Goal: Transaction & Acquisition: Purchase product/service

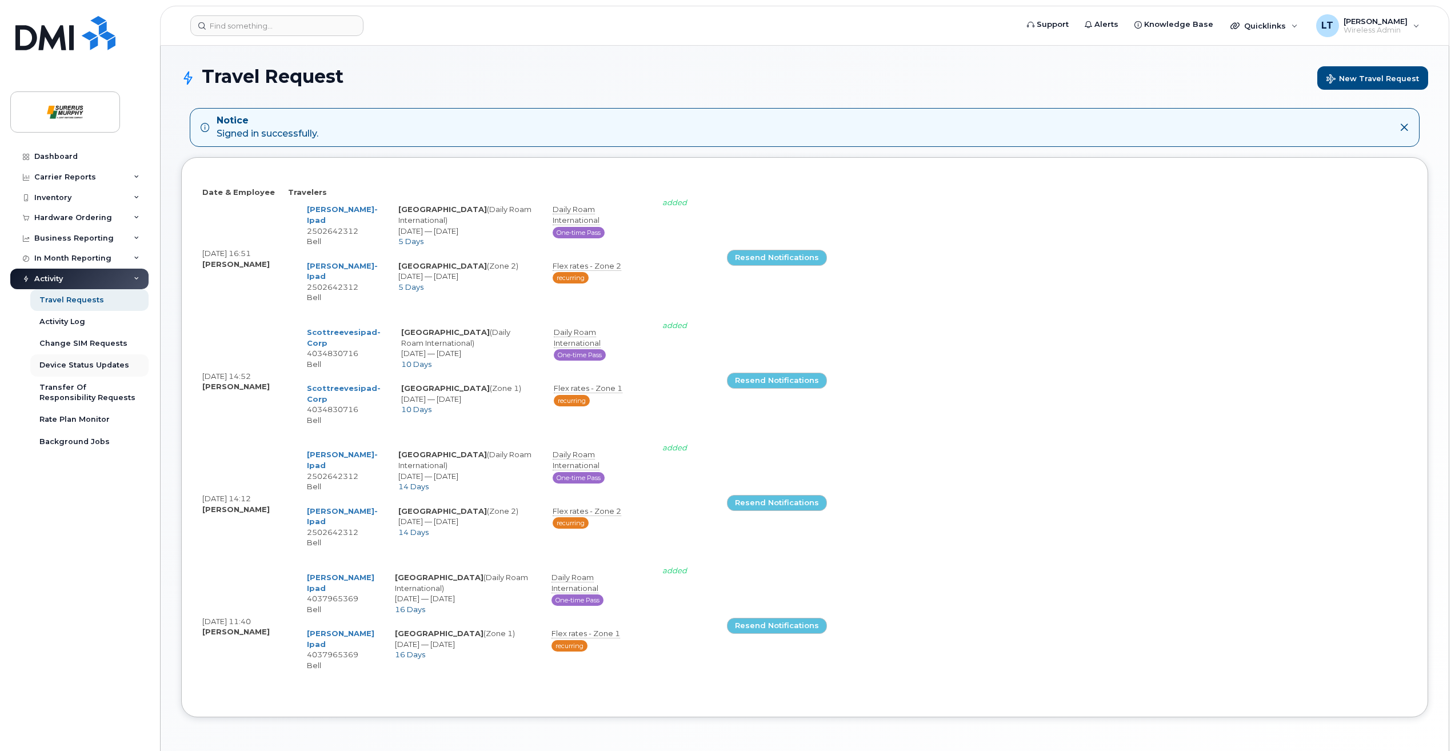
select select
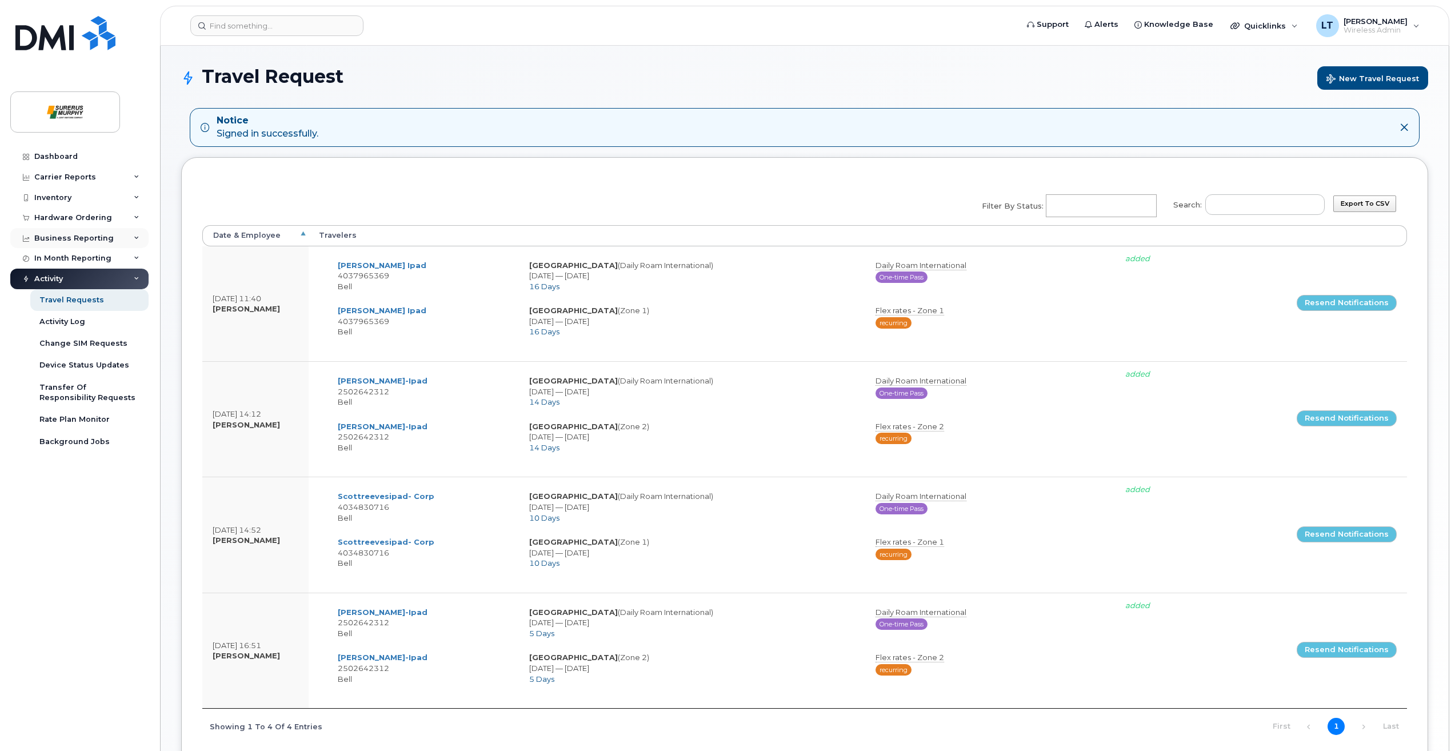
click at [64, 243] on div "Business Reporting" at bounding box center [79, 238] width 138 height 21
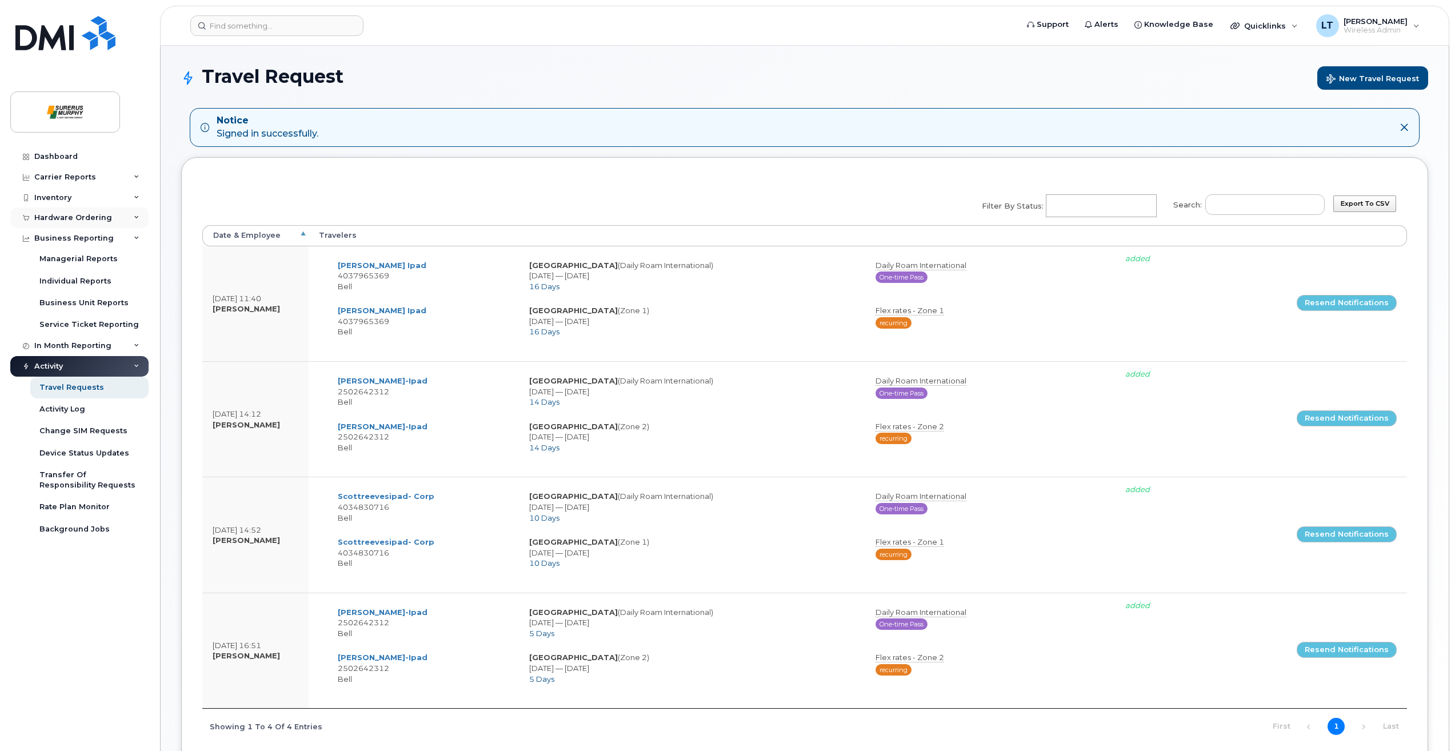
click at [73, 214] on div "Hardware Ordering" at bounding box center [73, 217] width 78 height 9
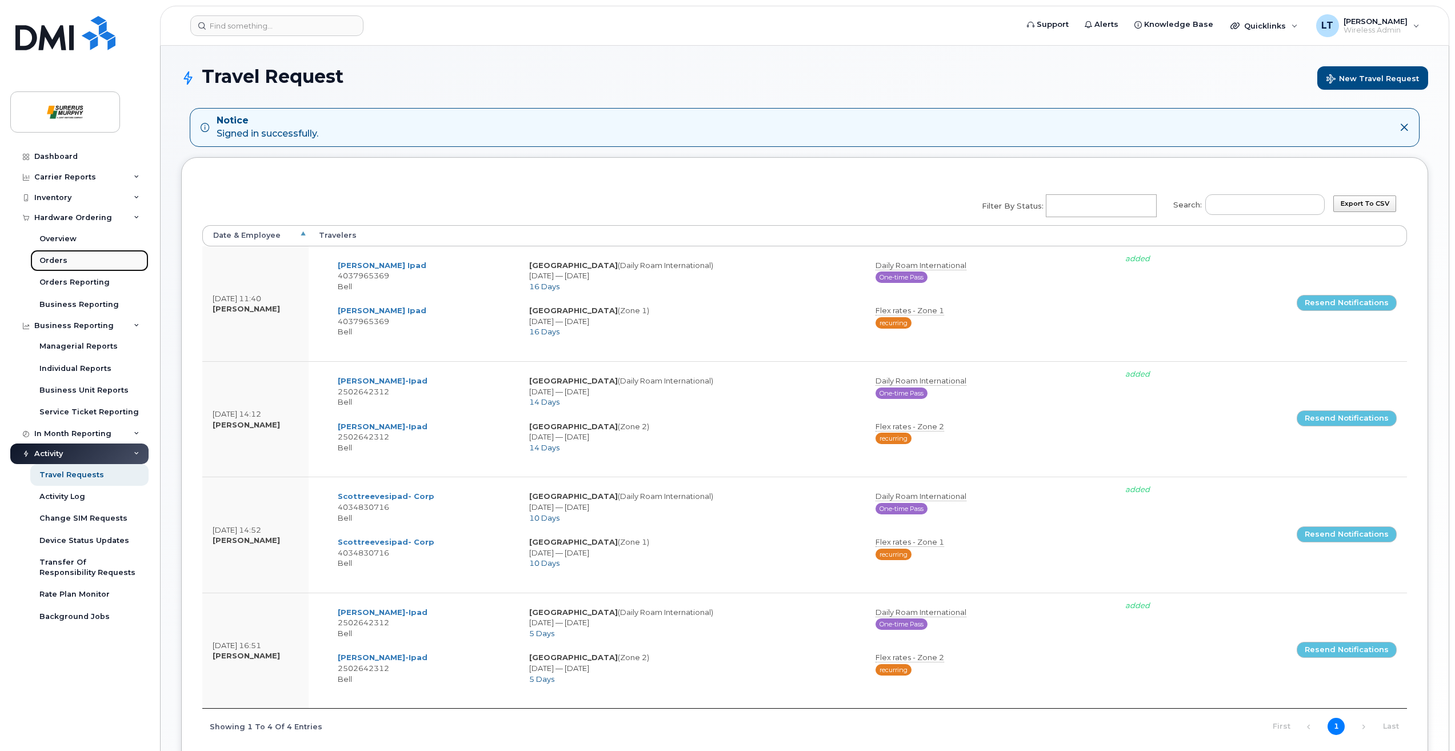
click at [82, 259] on link "Orders" at bounding box center [89, 261] width 118 height 22
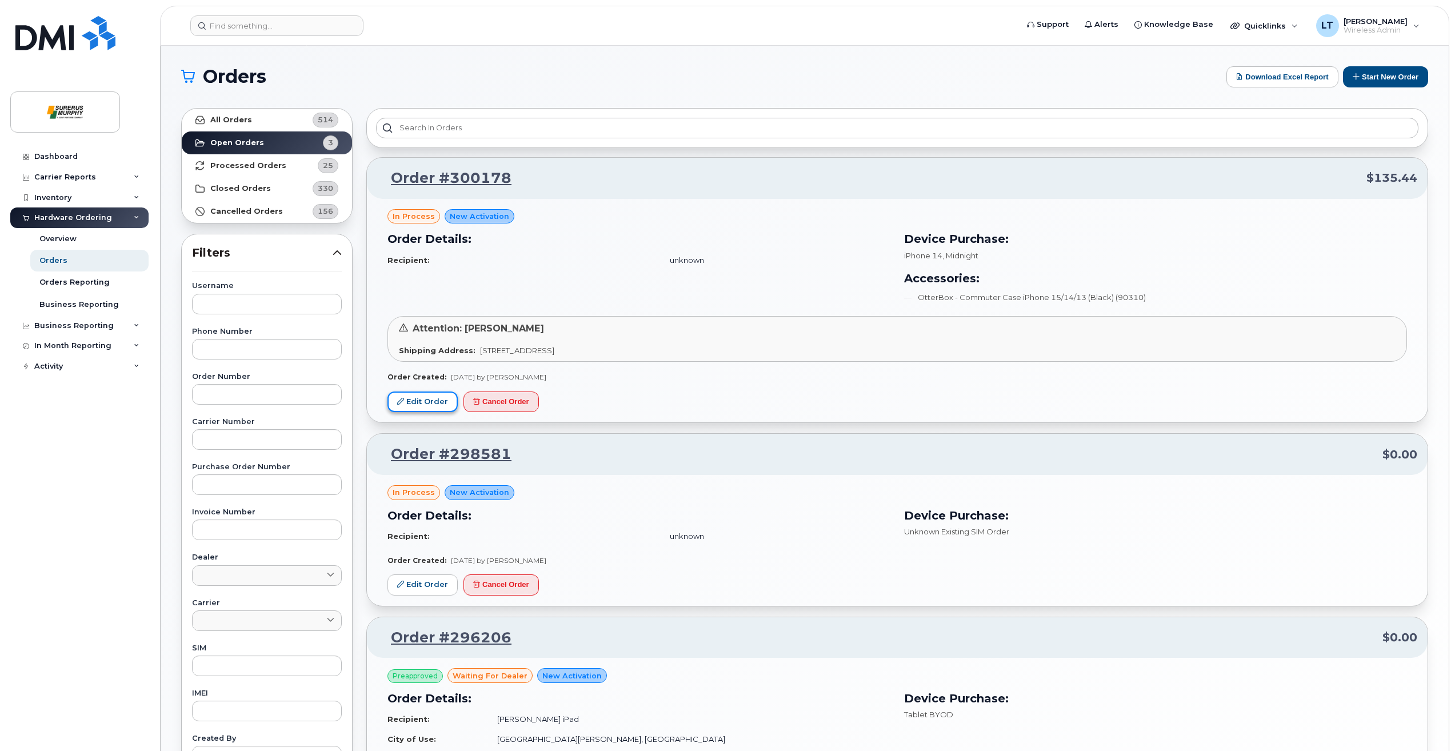
click at [430, 393] on link "Edit Order" at bounding box center [422, 401] width 70 height 21
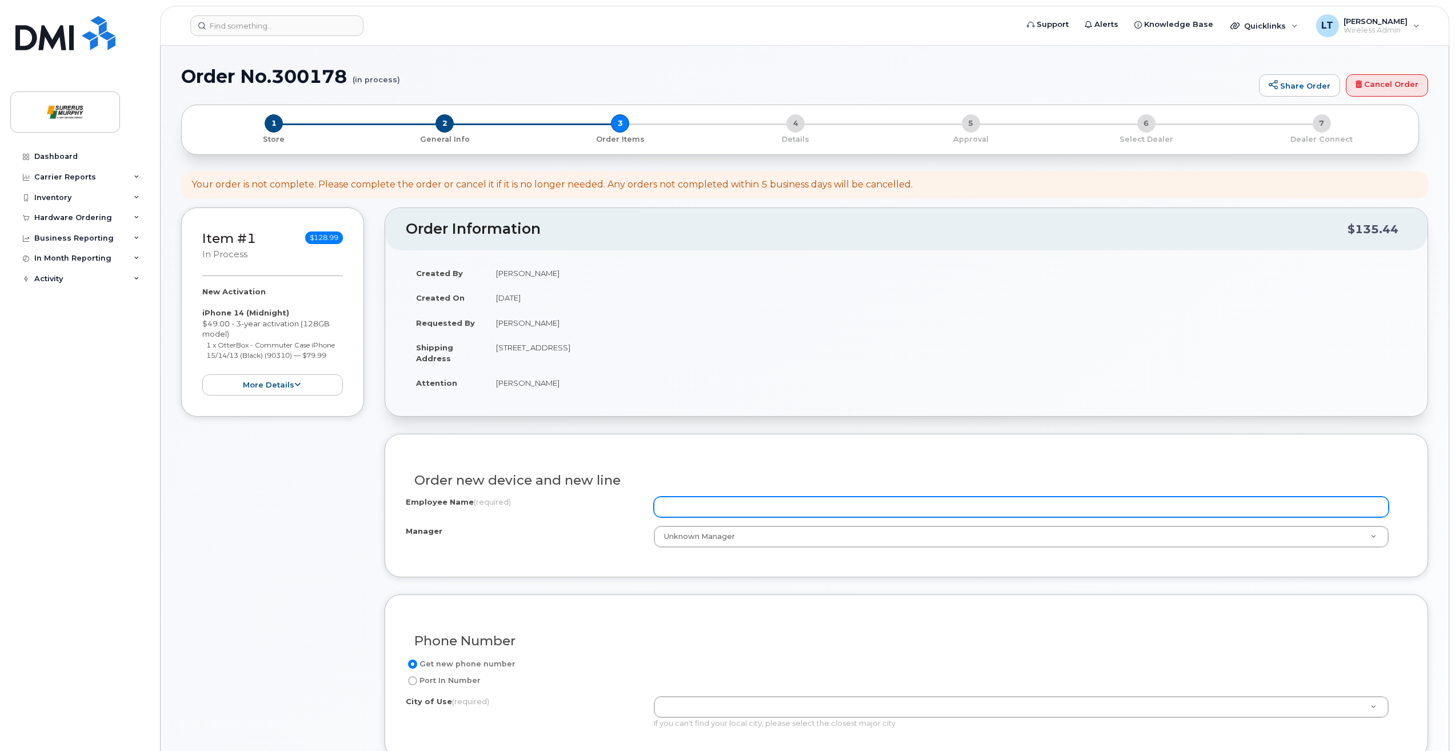
click at [671, 501] on input "Employee Name (required)" at bounding box center [1021, 507] width 735 height 21
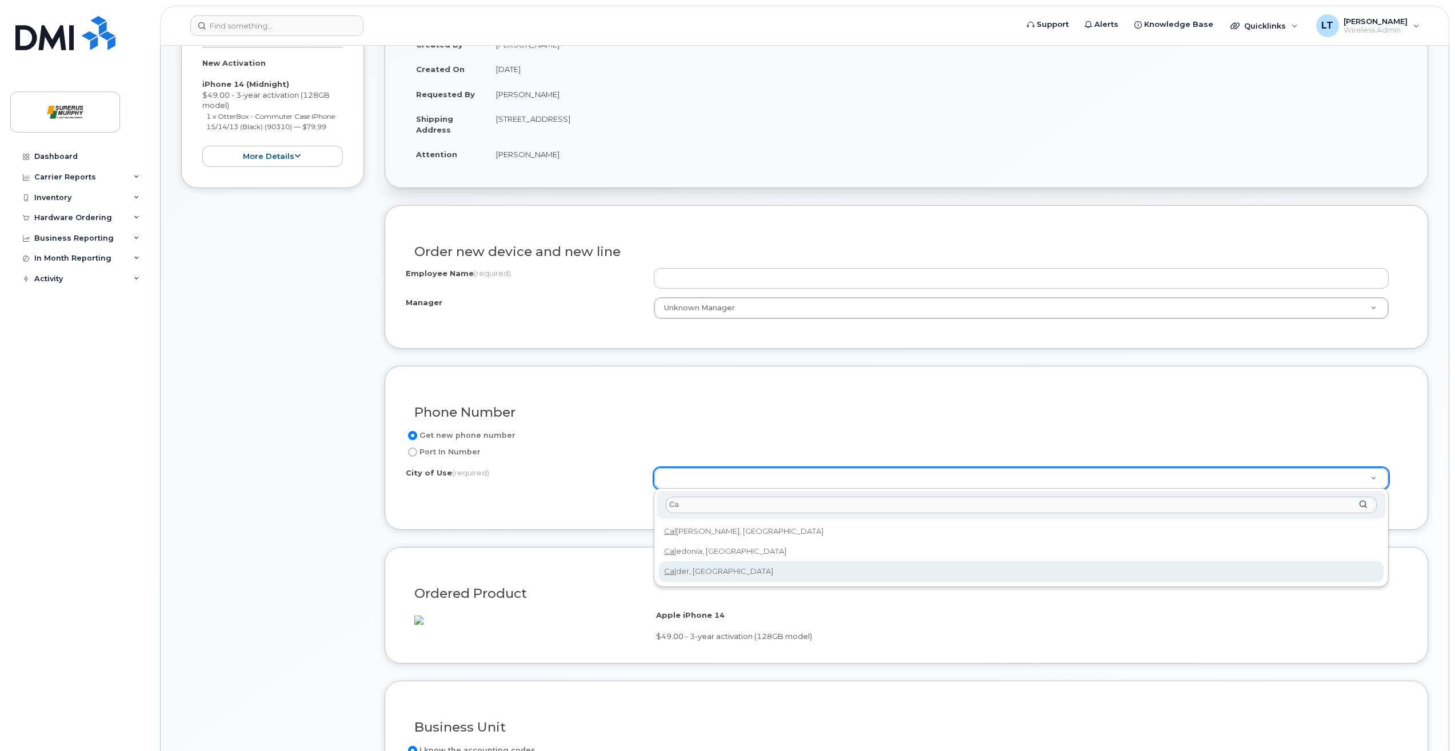
type input "C"
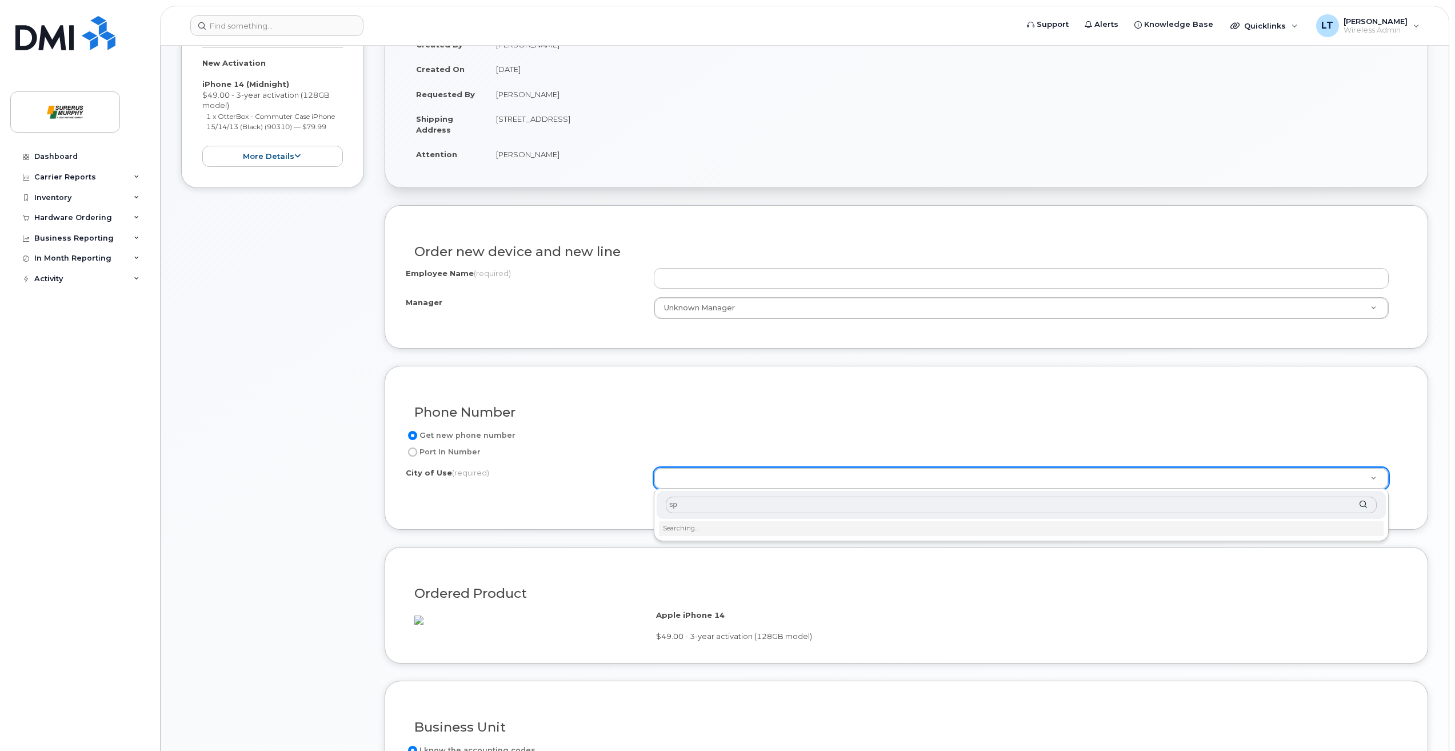
type input "s"
type input "cal"
type input "88"
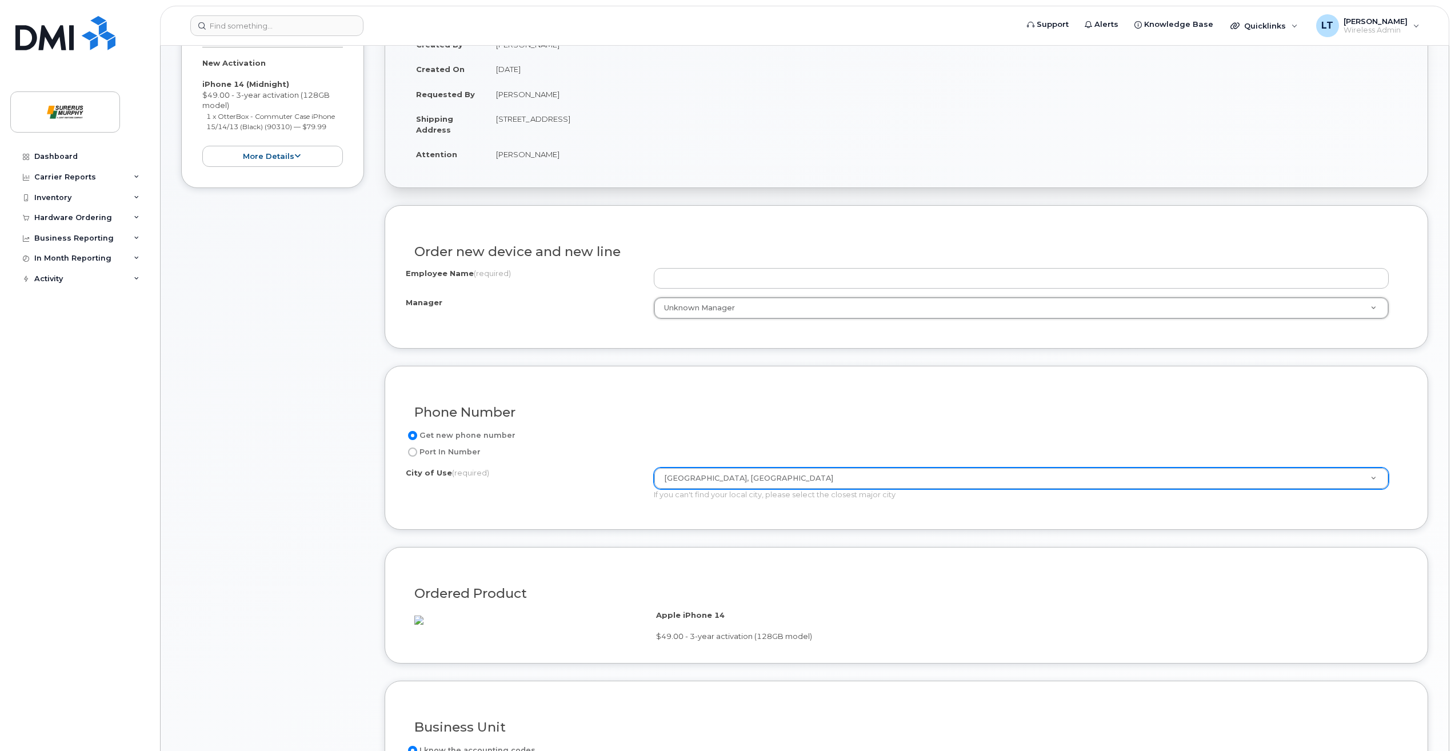
scroll to position [114, 0]
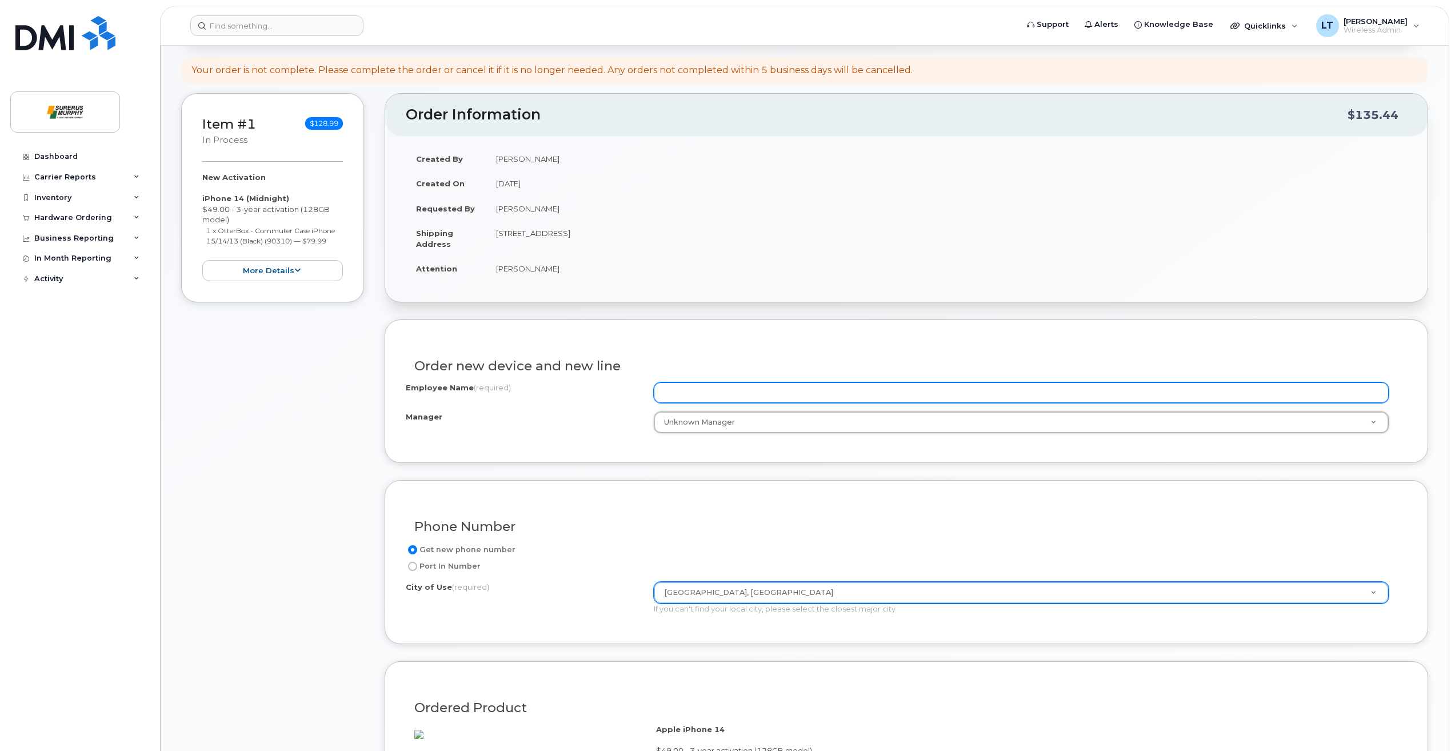
click at [730, 395] on input "Employee Name (required)" at bounding box center [1021, 392] width 735 height 21
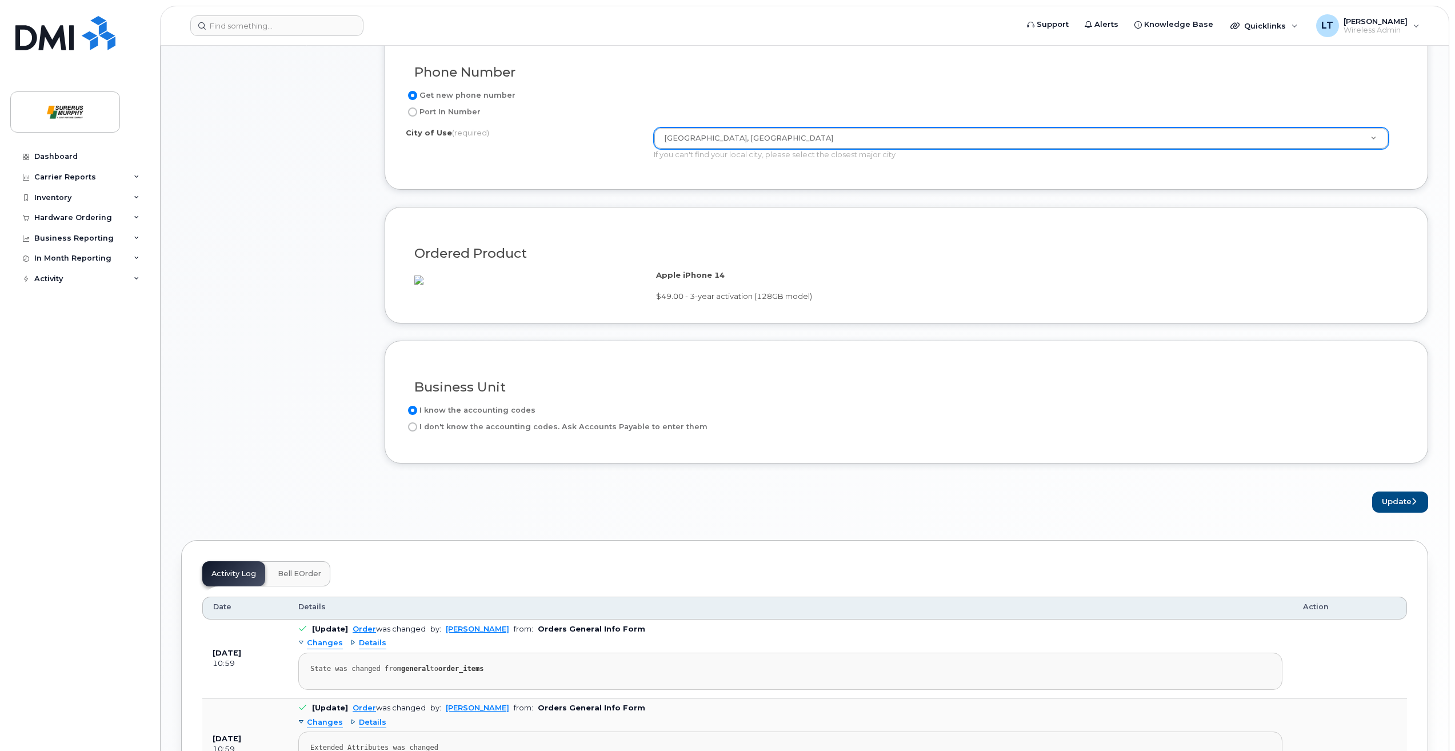
scroll to position [571, 0]
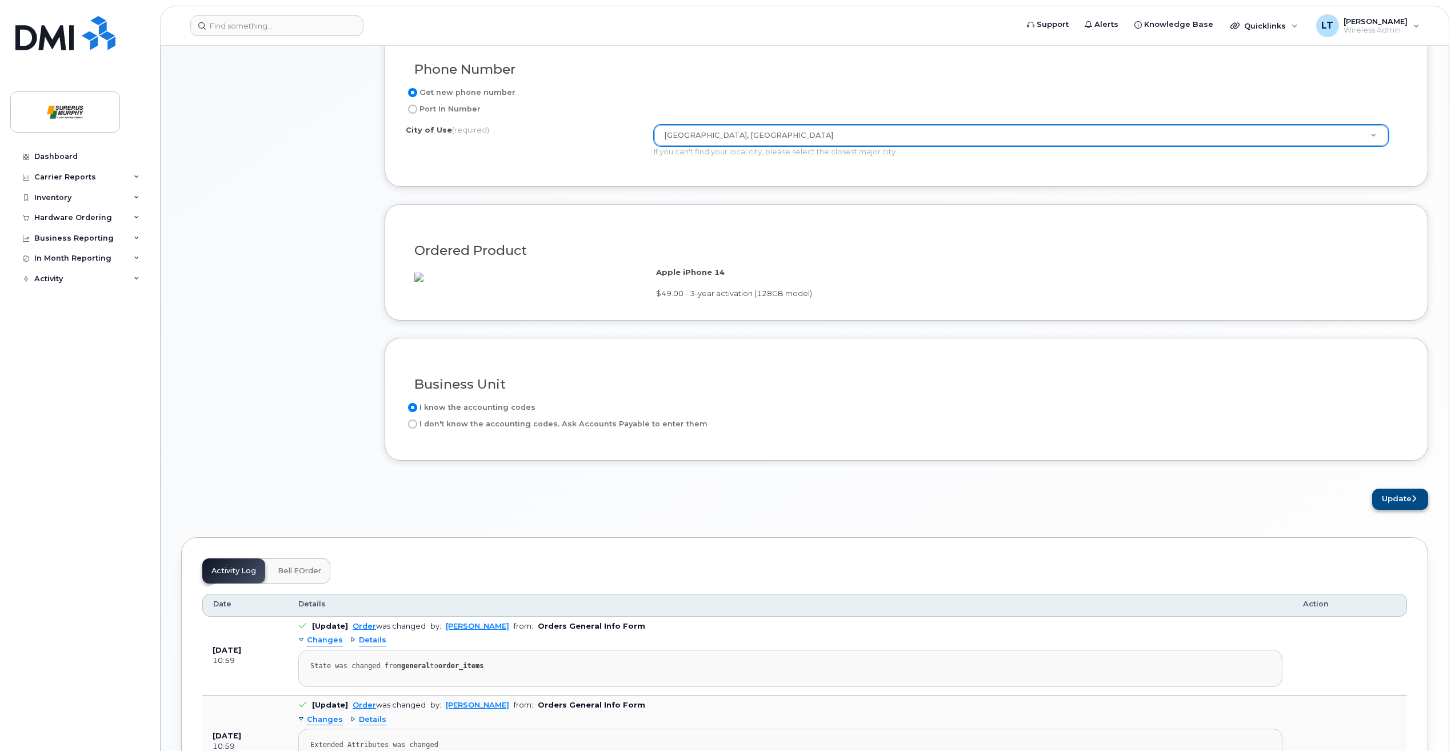
type input "[PERSON_NAME]"
click at [1394, 510] on button "Update" at bounding box center [1400, 499] width 56 height 21
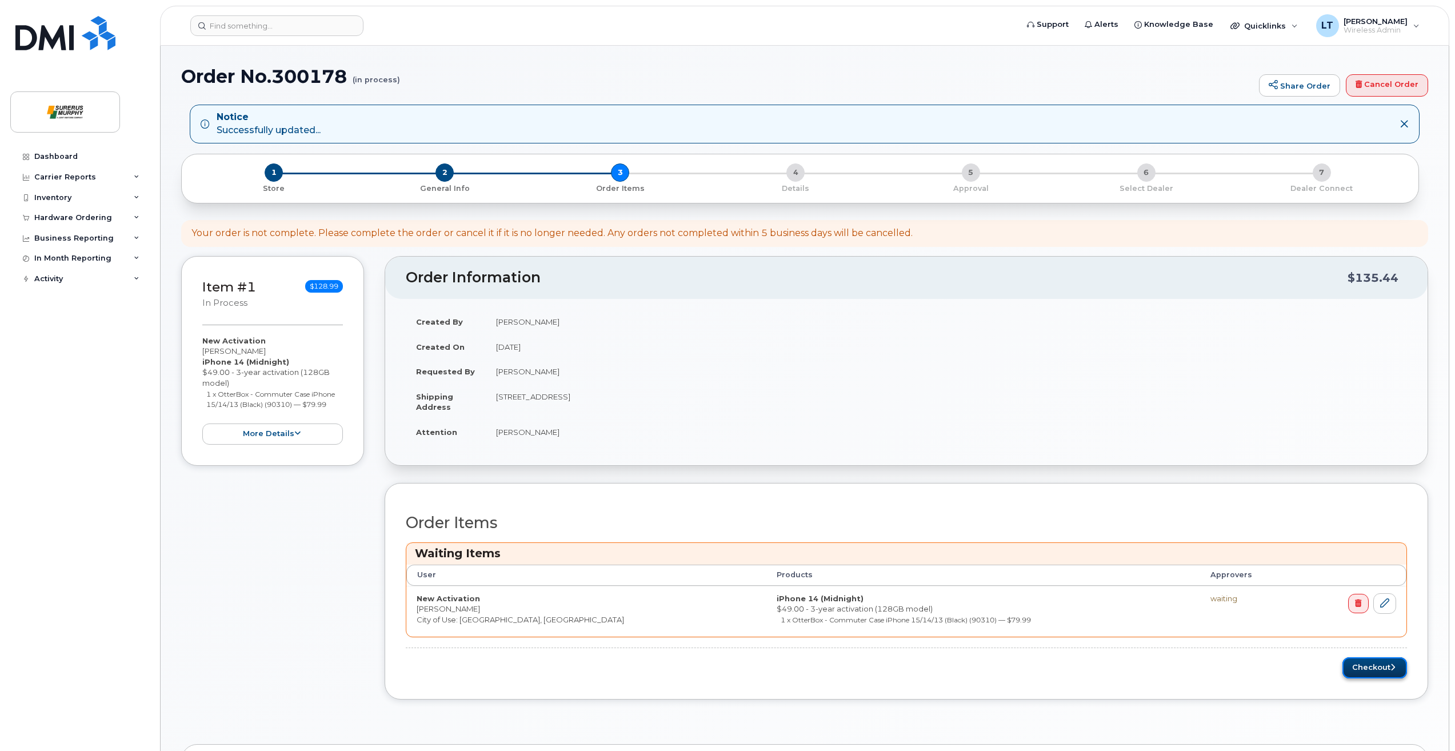
click at [1367, 671] on button "Checkout" at bounding box center [1374, 667] width 65 height 21
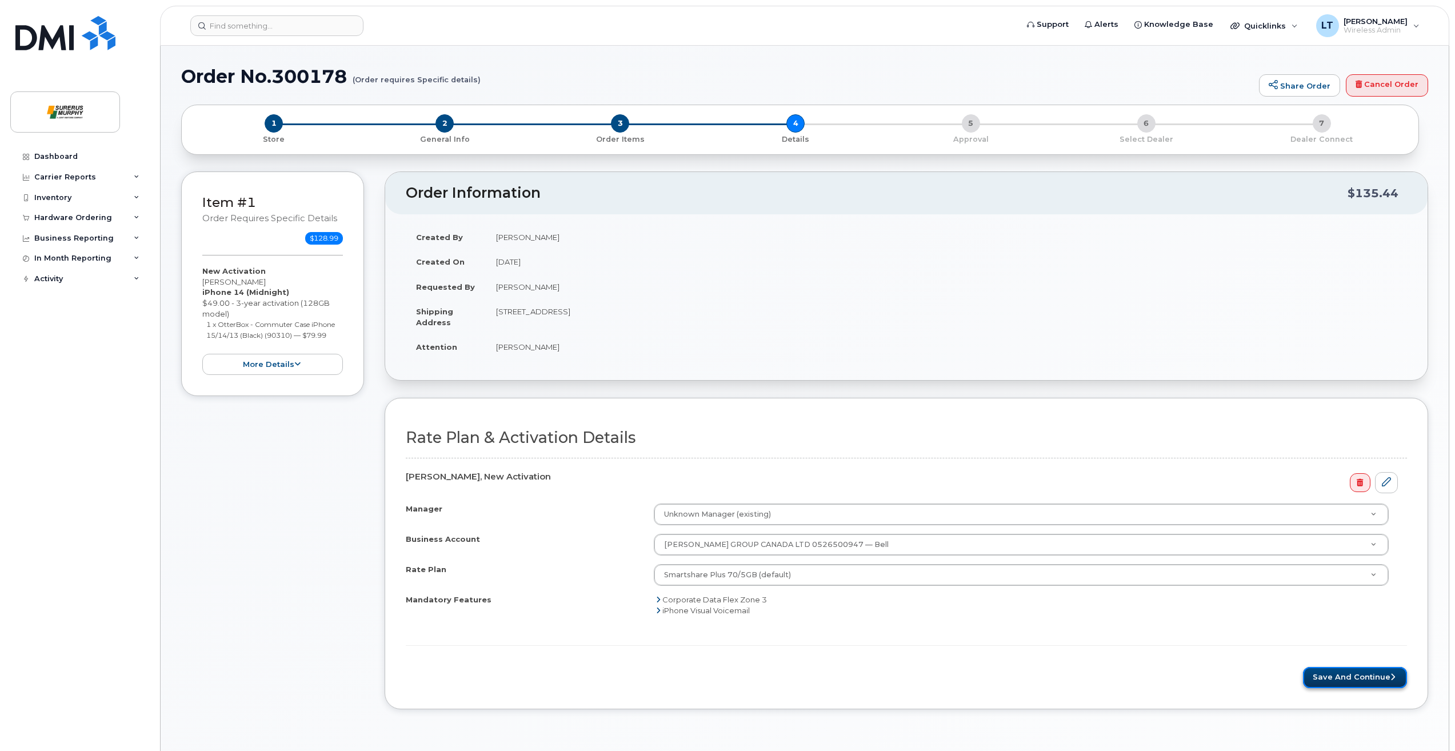
click at [1362, 682] on button "Save and Continue" at bounding box center [1355, 677] width 104 height 21
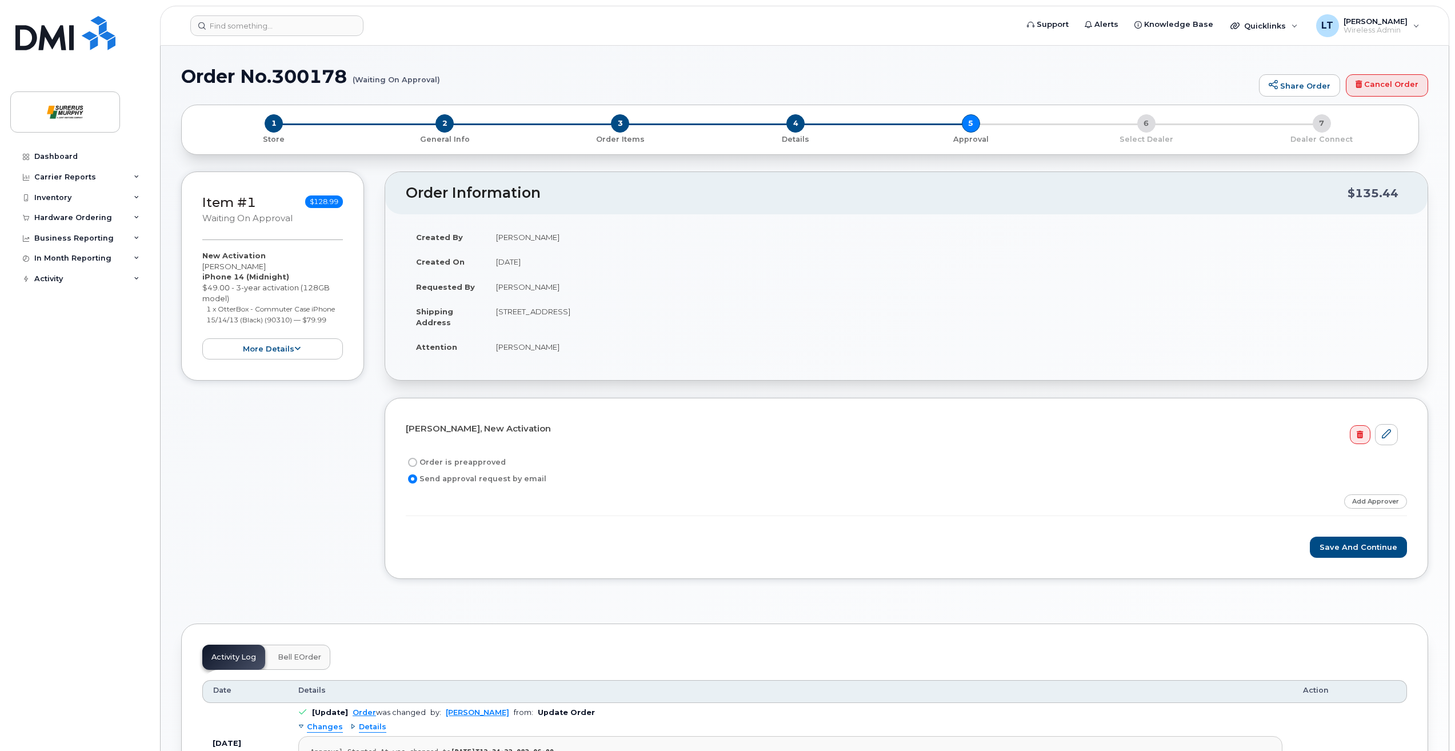
click at [413, 460] on input "Order is preapproved" at bounding box center [412, 462] width 9 height 9
radio input "true"
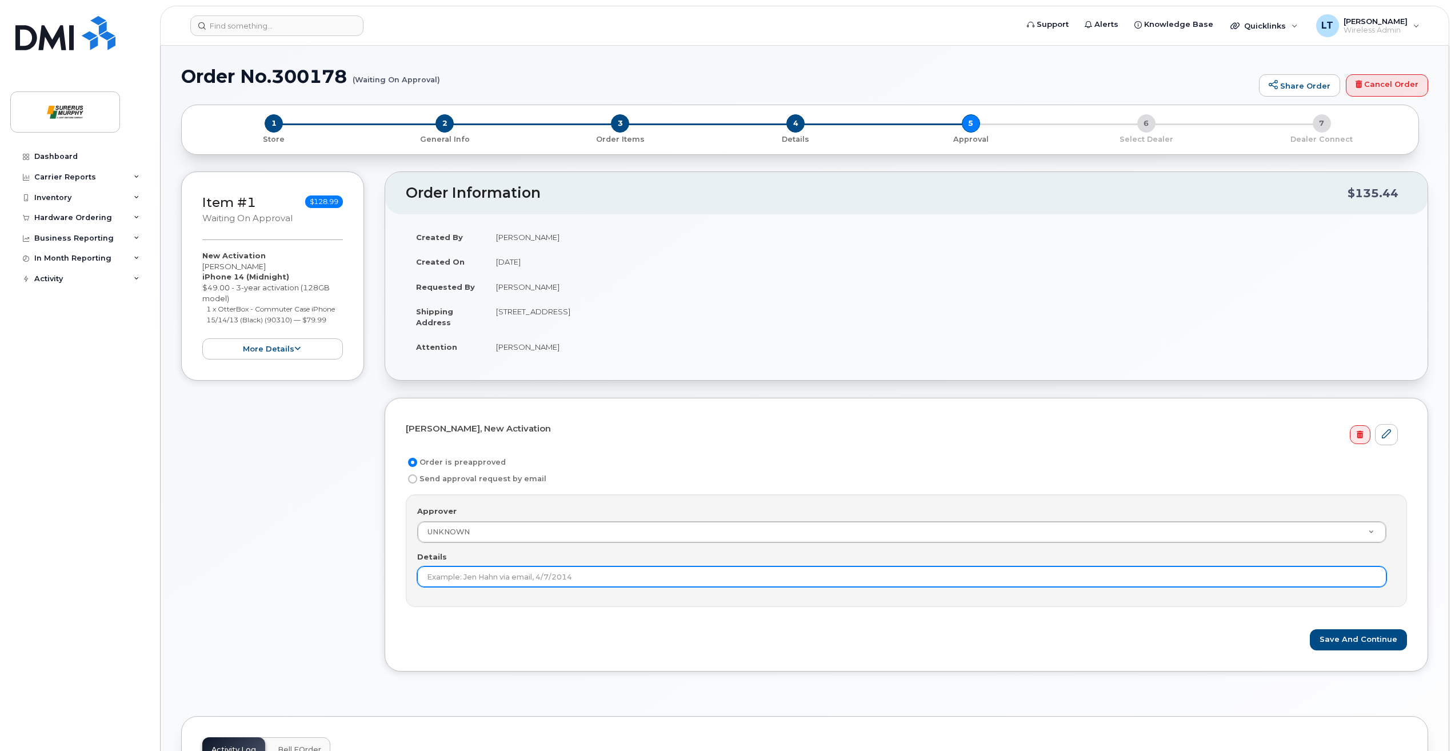
click at [454, 577] on input "Details" at bounding box center [901, 576] width 969 height 21
type input "preapproved"
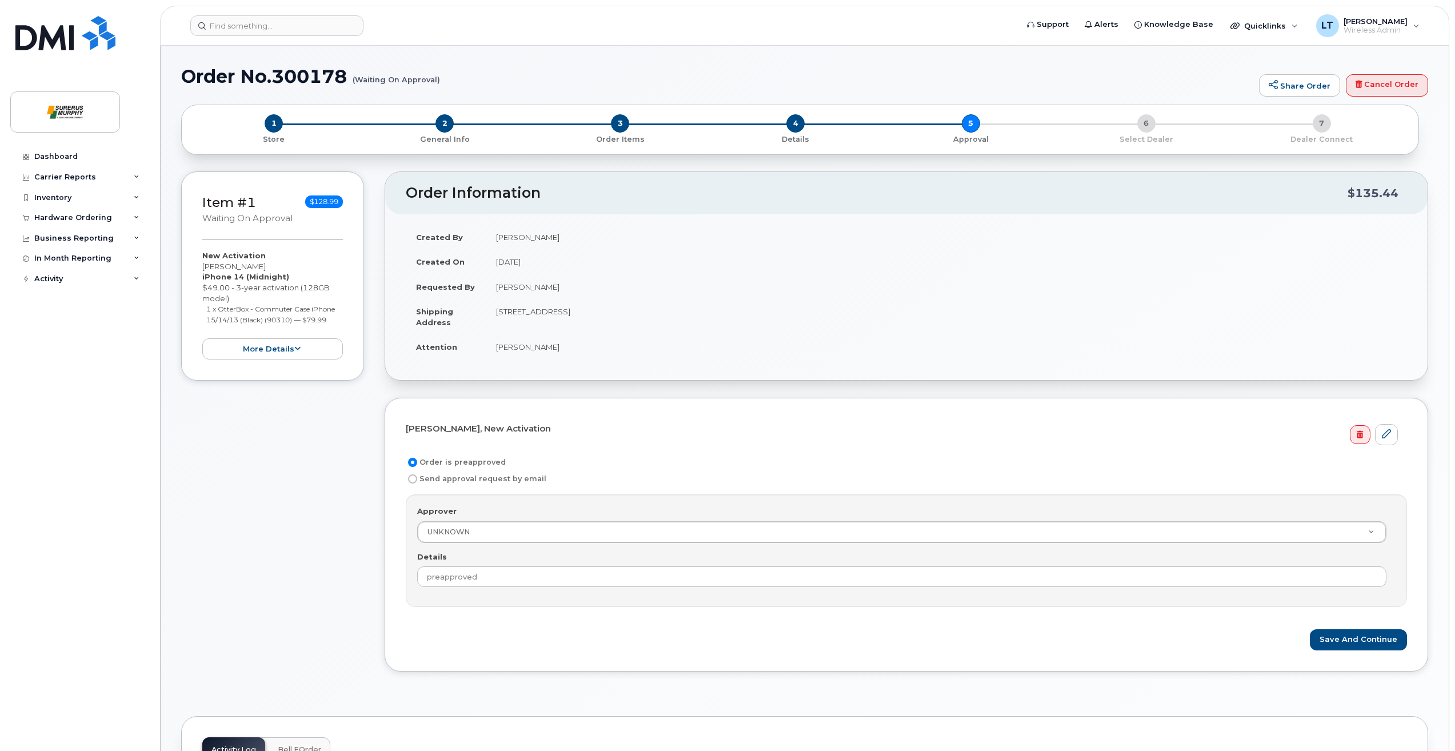
click at [1290, 651] on div "Matt Poirier, New Activation Order is preapproved Send approval request by emai…" at bounding box center [906, 535] width 1043 height 274
click at [1330, 645] on button "Save and Continue" at bounding box center [1358, 639] width 97 height 21
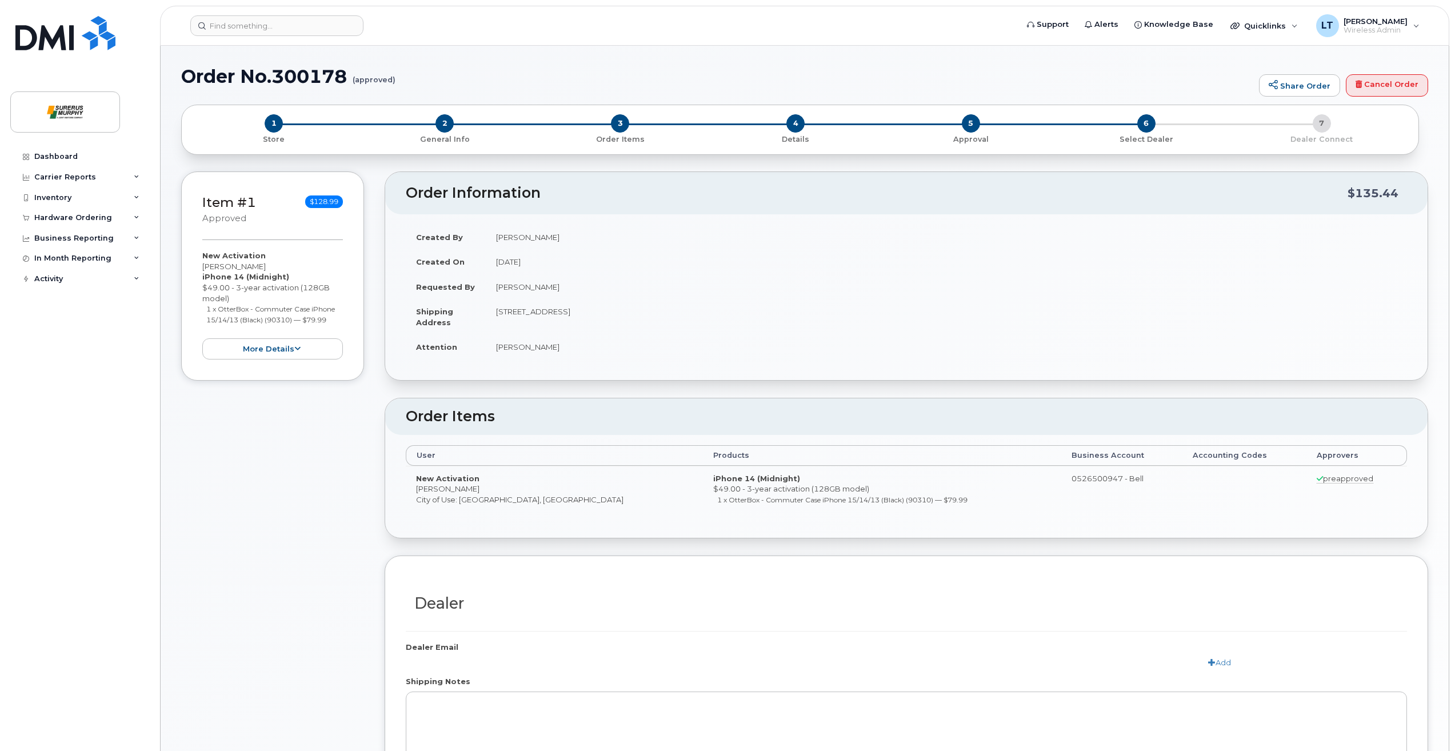
radio input "true"
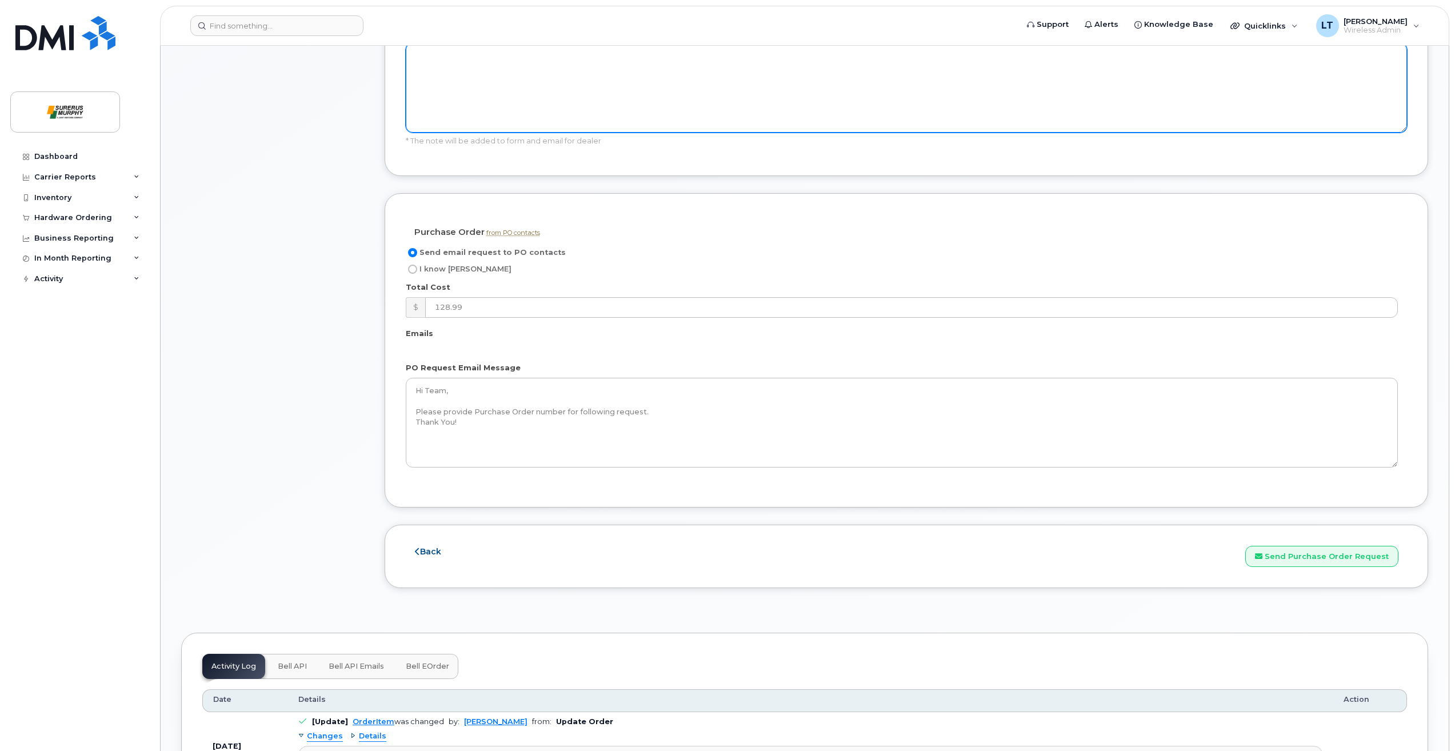
scroll to position [743, 0]
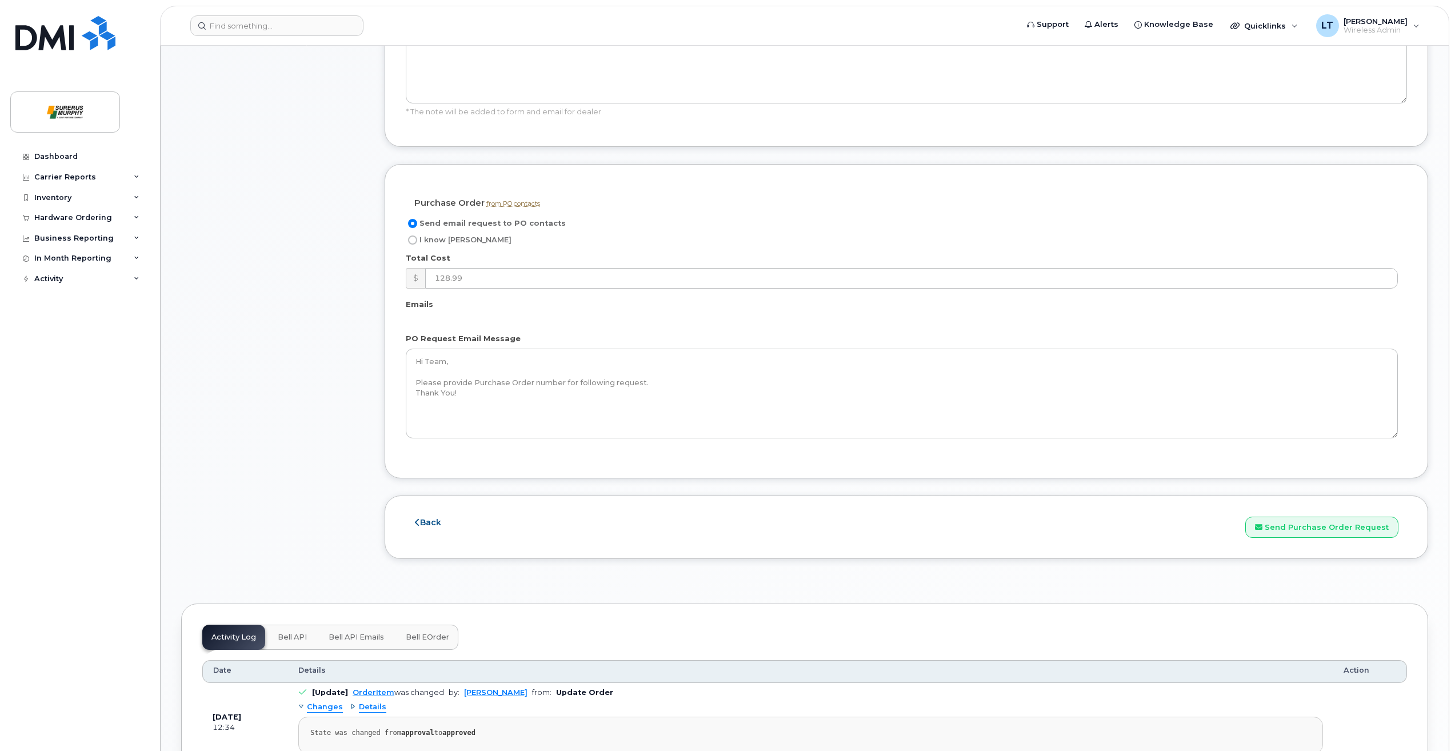
click at [415, 243] on input "I know [PERSON_NAME]" at bounding box center [412, 239] width 9 height 9
radio input "true"
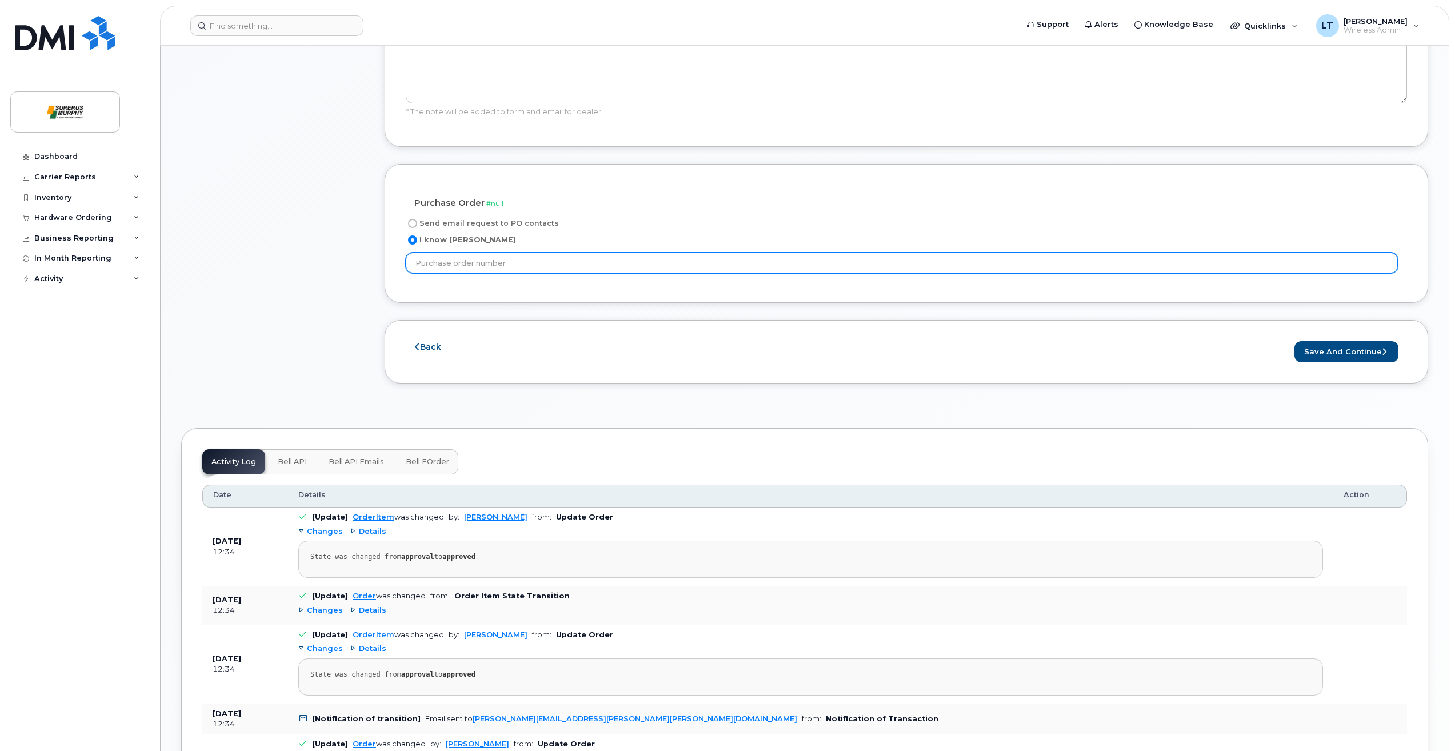
click at [491, 273] on input "text" at bounding box center [902, 263] width 992 height 21
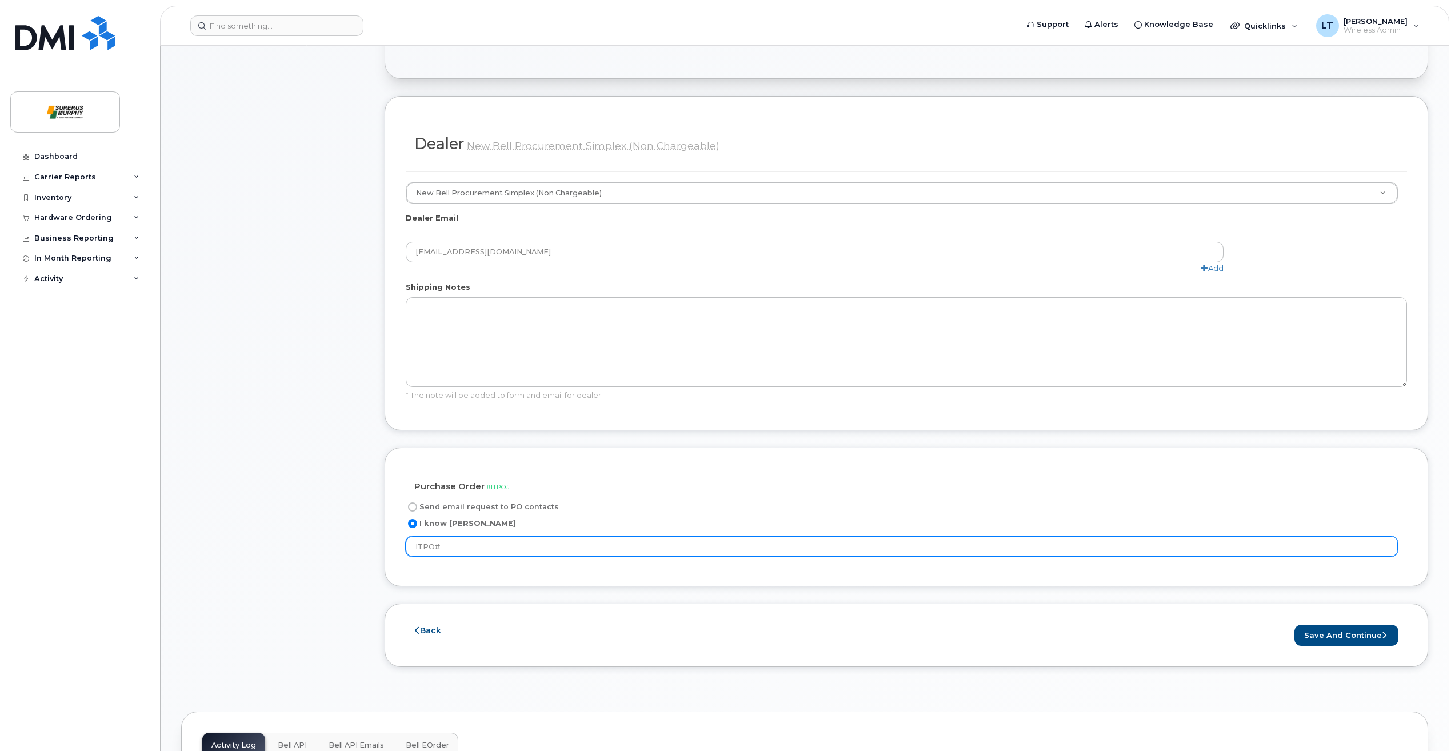
scroll to position [286, 0]
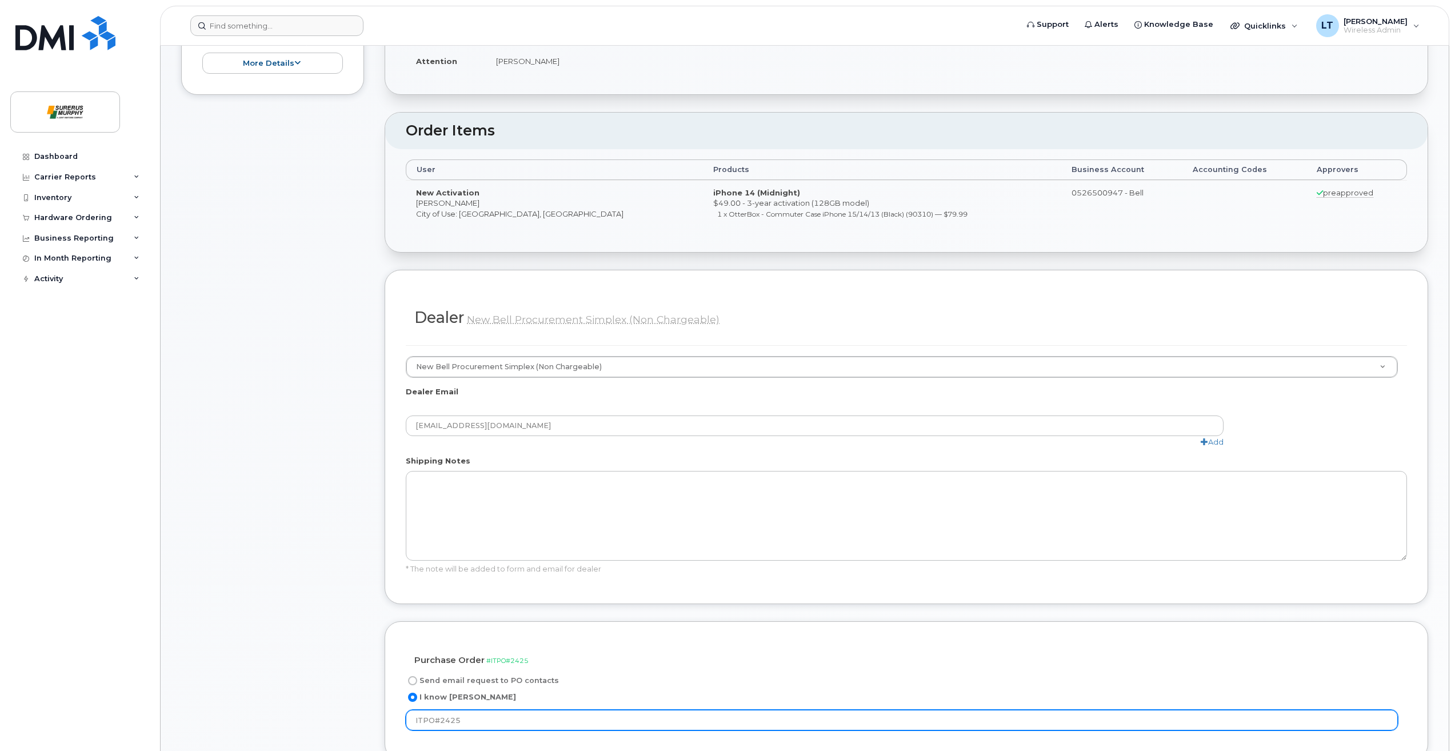
type input "ITPO#2425"
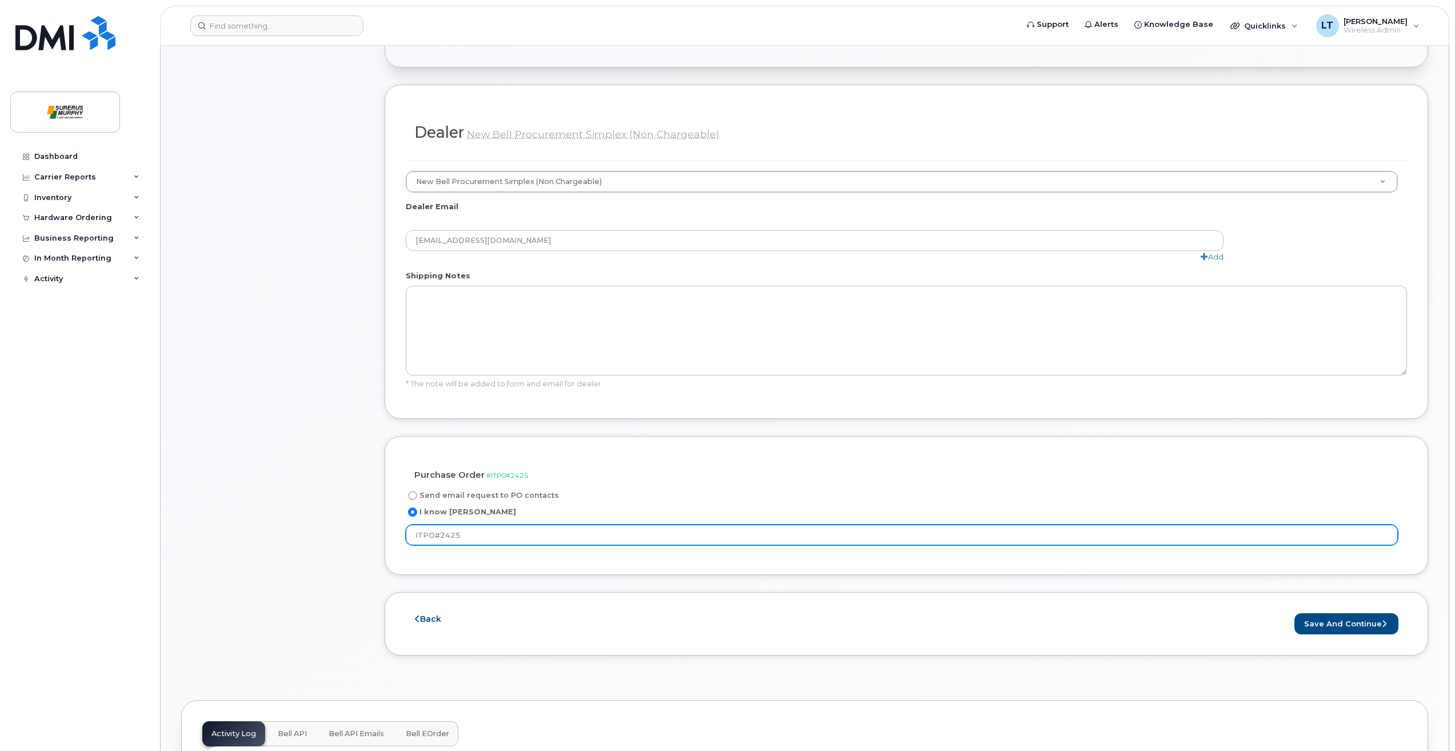
scroll to position [686, 0]
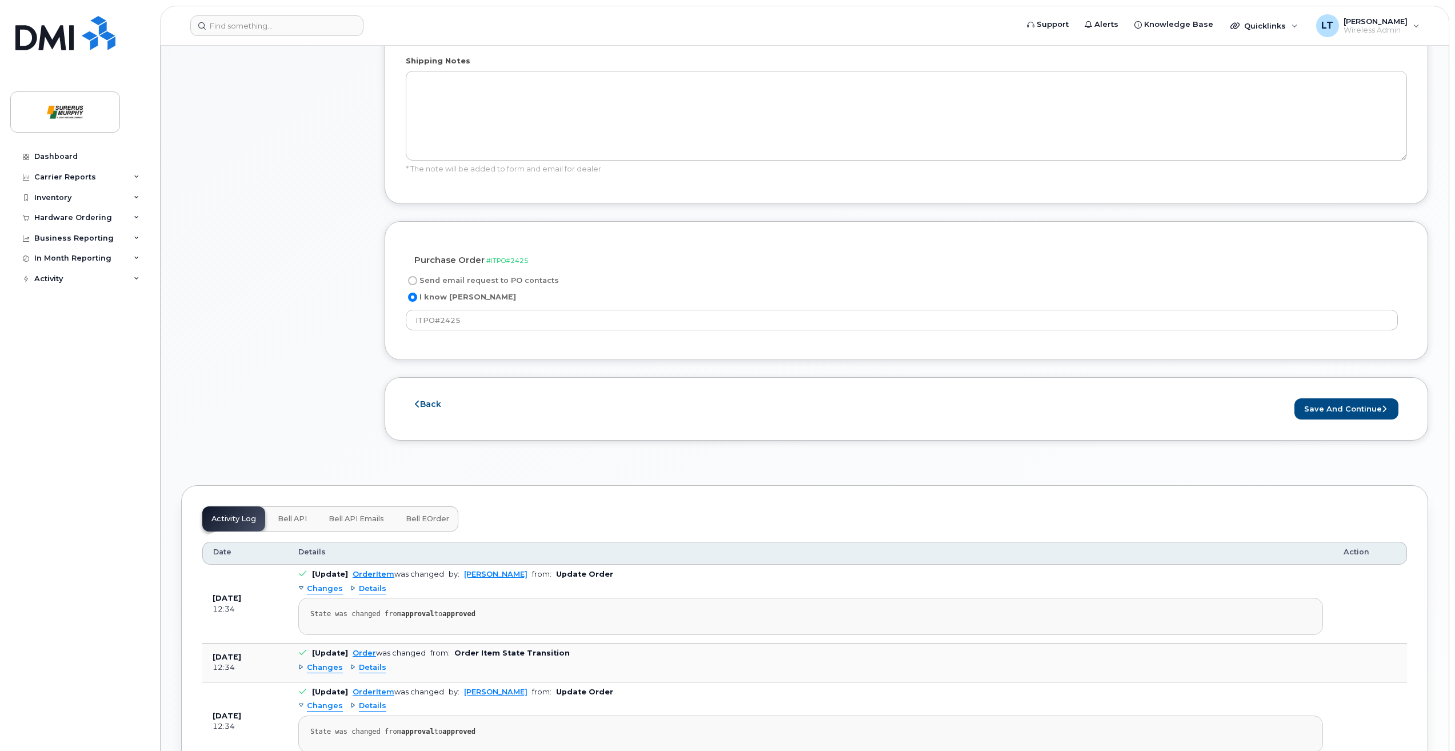
click at [1352, 397] on div "Back Save and Continue Send Purchase Order Request" at bounding box center [906, 408] width 1043 height 63
click at [1351, 405] on button "Save and Continue" at bounding box center [1346, 408] width 104 height 21
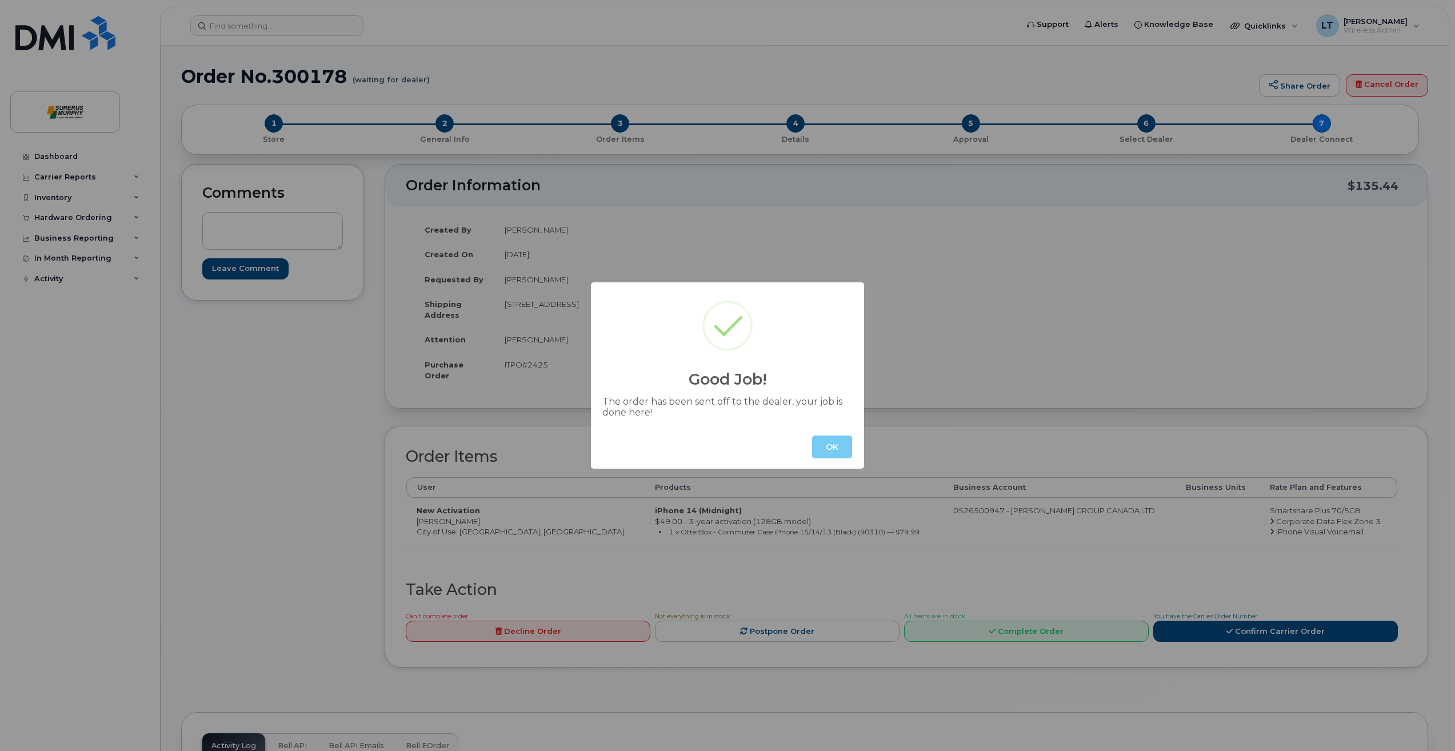
click at [847, 451] on button "OK" at bounding box center [832, 446] width 40 height 23
